Goal: Ask a question

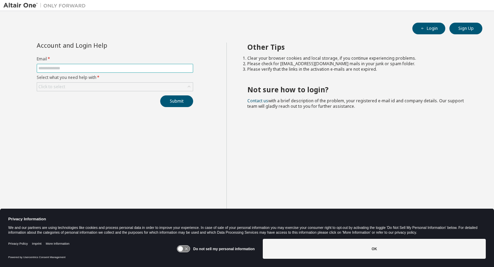
click at [127, 68] on input "text" at bounding box center [114, 68] width 153 height 5
type input "**********"
click at [183, 87] on div "Click to select" at bounding box center [115, 87] width 156 height 8
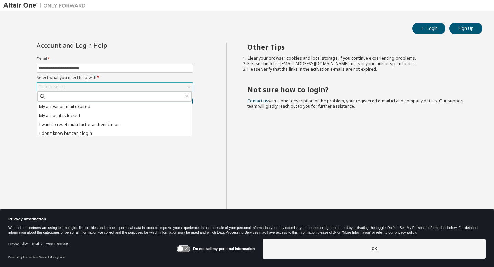
scroll to position [19, 0]
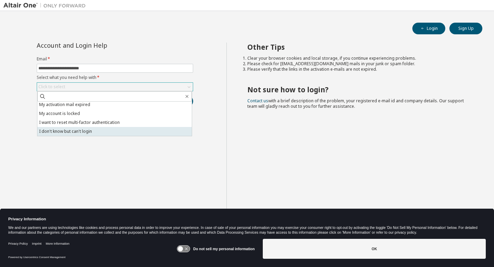
click at [100, 129] on li "I don't know but can't login" at bounding box center [114, 131] width 154 height 9
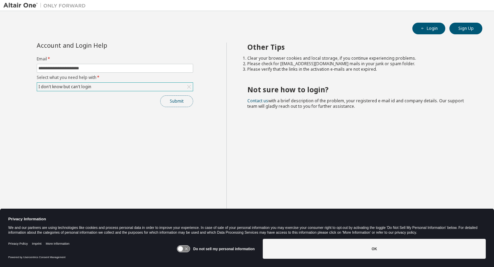
click at [178, 103] on button "Submit" at bounding box center [176, 101] width 33 height 12
click at [185, 105] on button "Submit" at bounding box center [176, 101] width 33 height 12
click at [429, 27] on button "Login" at bounding box center [429, 29] width 33 height 12
